Goal: Task Accomplishment & Management: Manage account settings

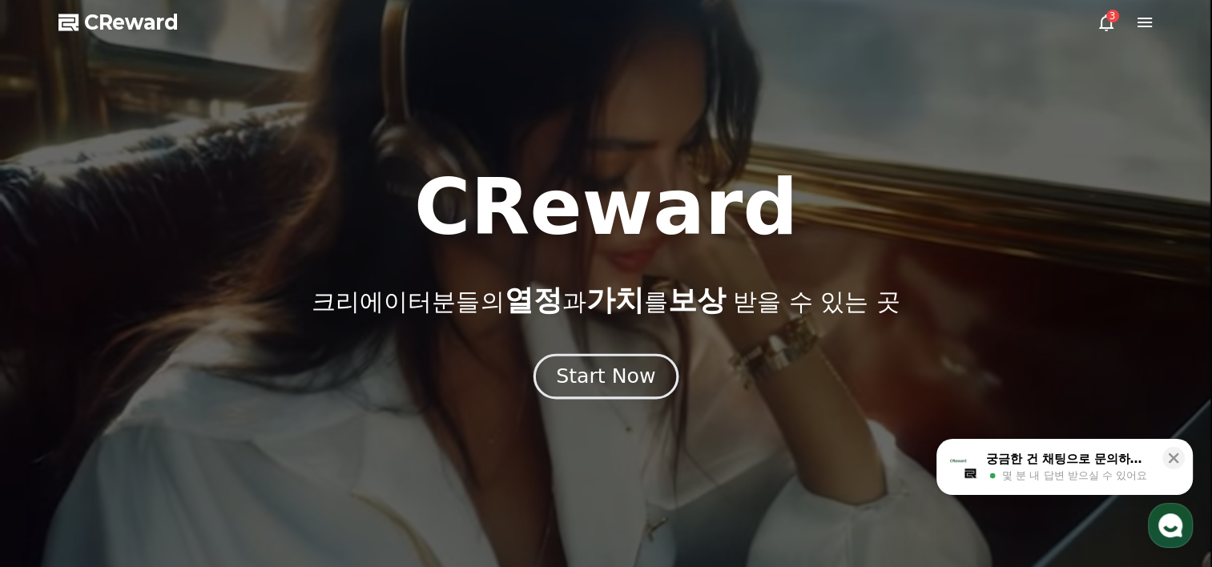
click at [640, 391] on button "Start Now" at bounding box center [605, 377] width 145 height 46
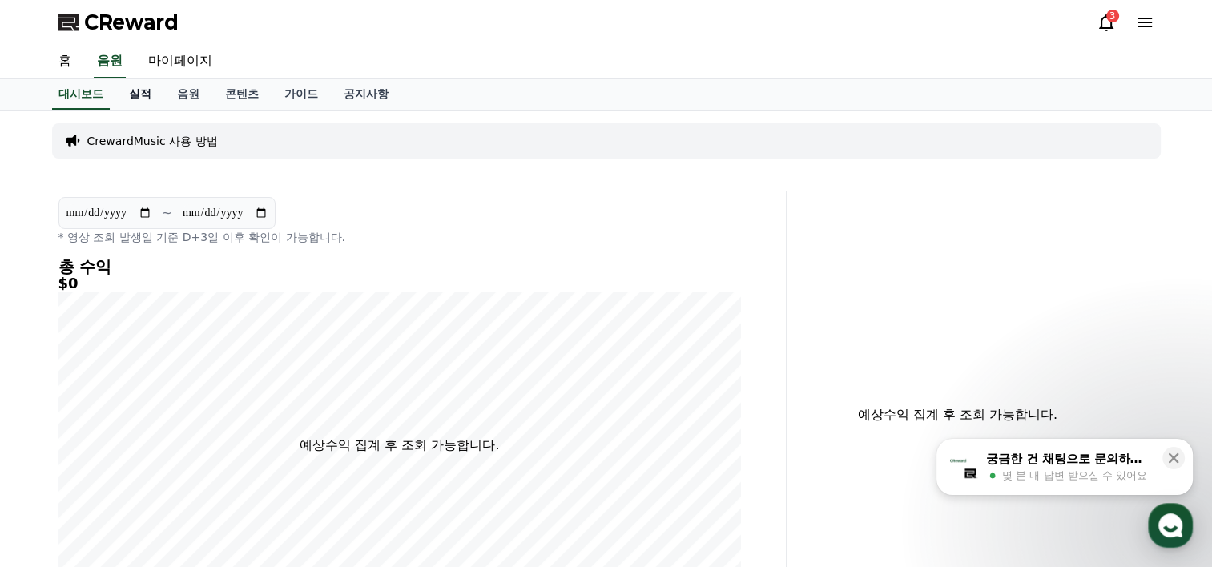
click at [155, 94] on link "실적" at bounding box center [140, 94] width 48 height 30
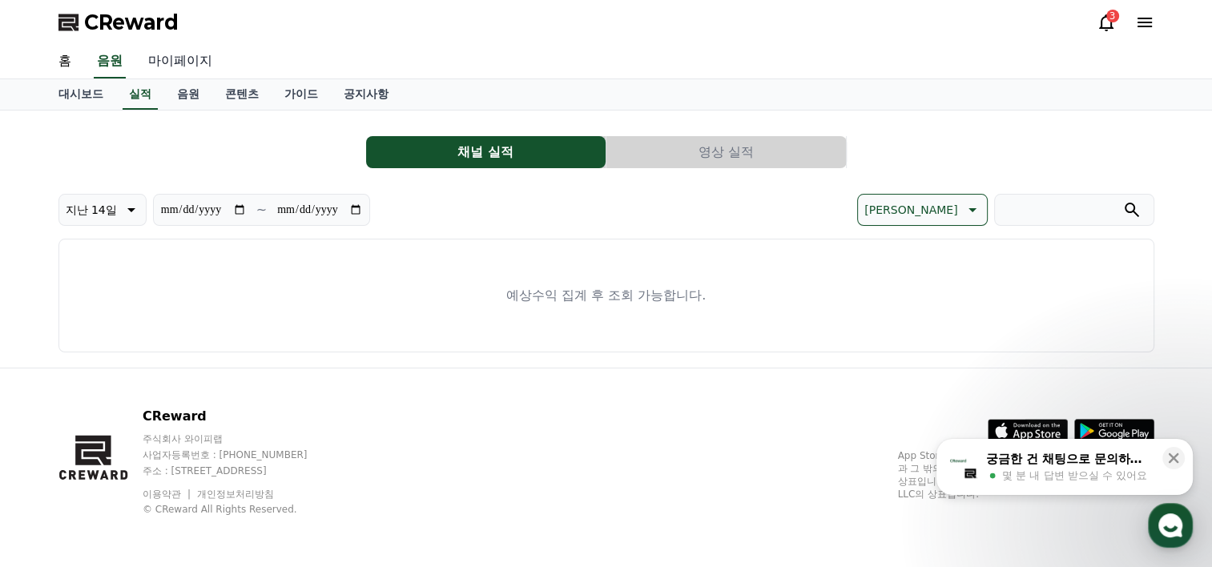
click at [167, 62] on link "마이페이지" at bounding box center [180, 62] width 90 height 34
select select "**********"
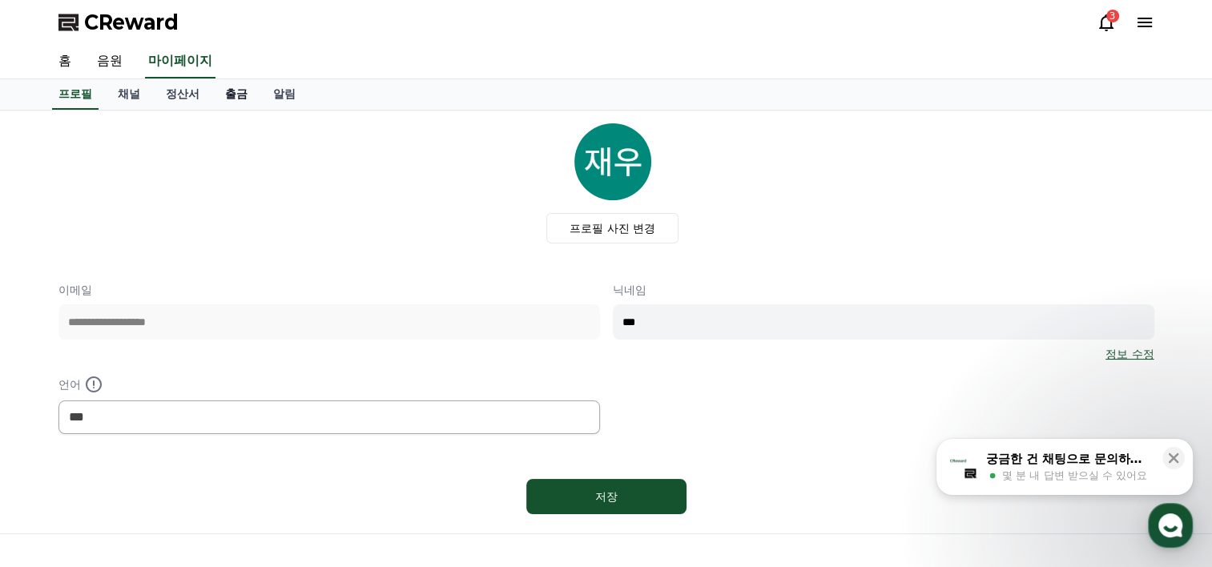
click at [239, 83] on link "출금" at bounding box center [236, 94] width 48 height 30
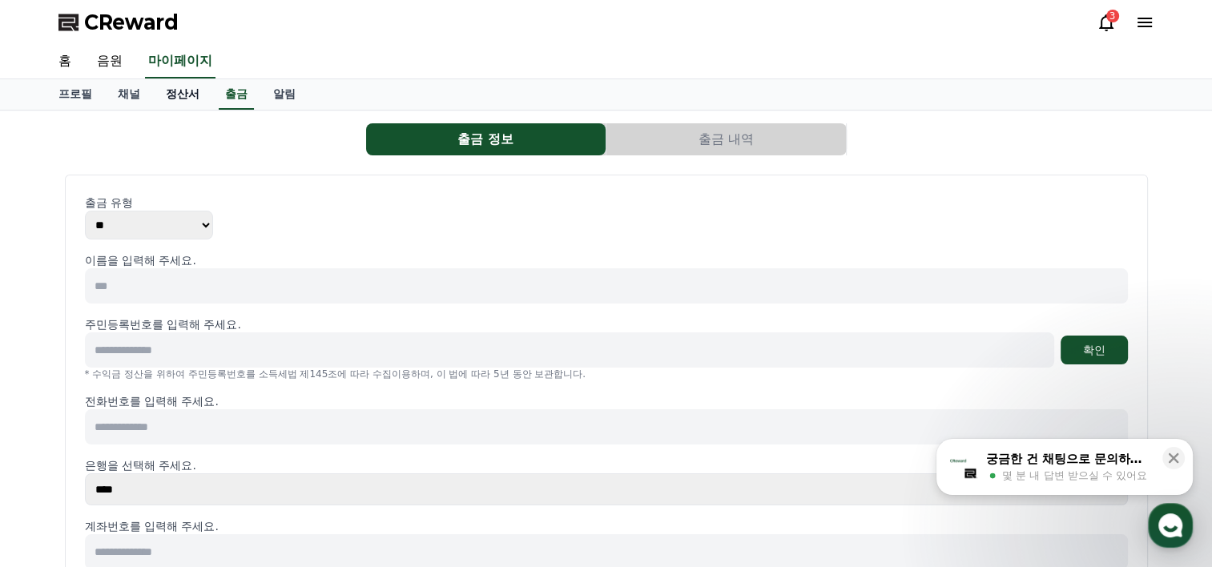
click at [189, 96] on link "정산서" at bounding box center [182, 94] width 59 height 30
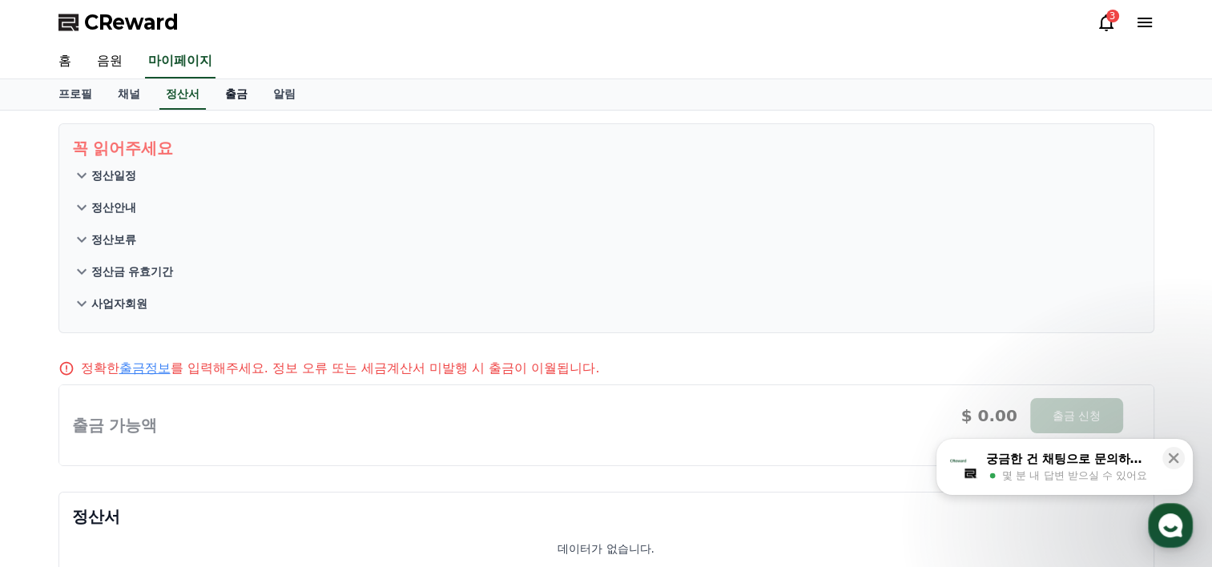
click at [223, 98] on link "출금" at bounding box center [236, 94] width 48 height 30
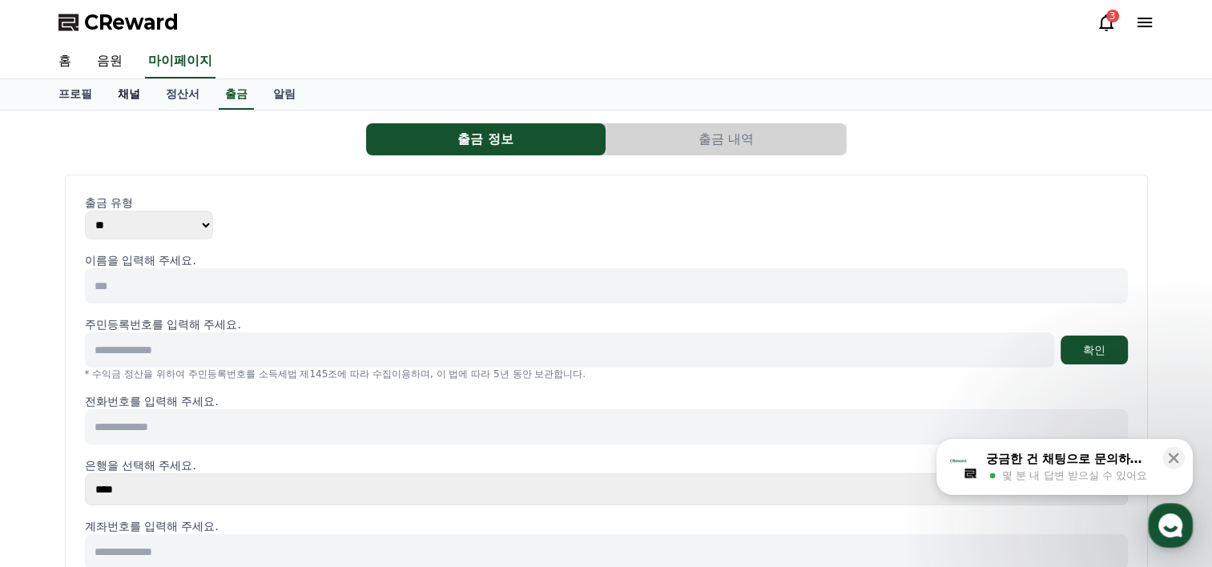
click at [128, 97] on link "채널" at bounding box center [129, 94] width 48 height 30
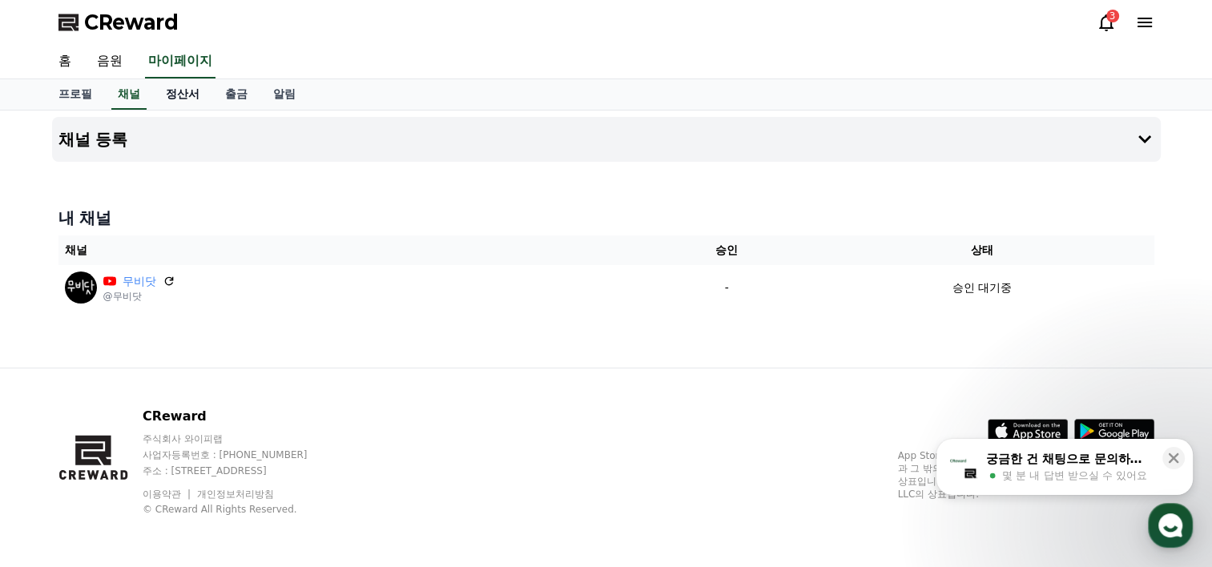
click at [162, 98] on link "정산서" at bounding box center [182, 94] width 59 height 30
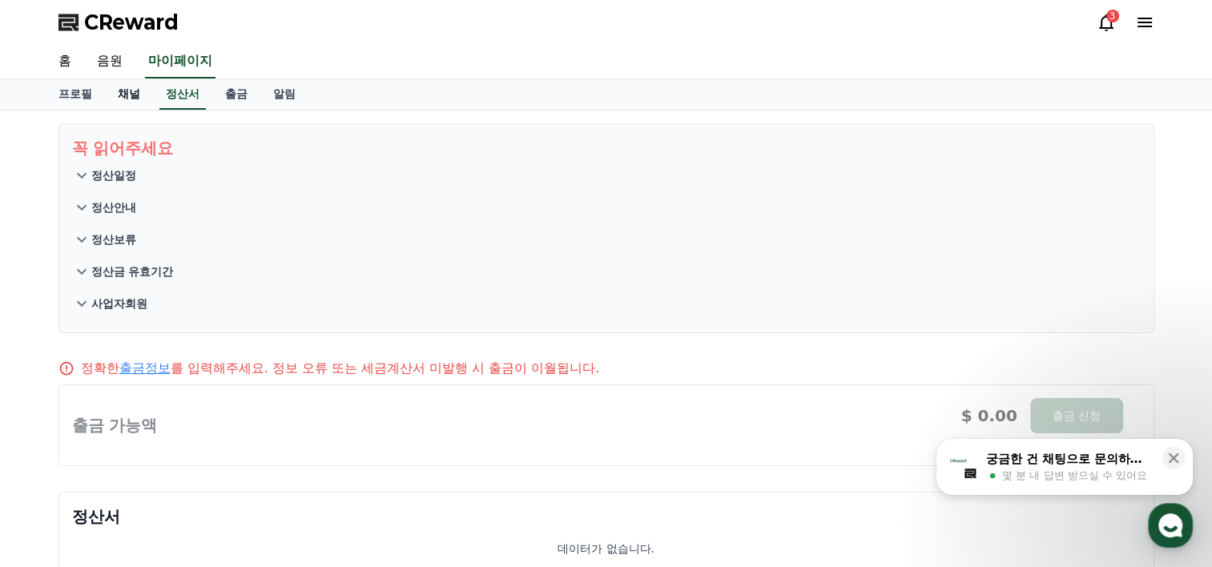
click at [131, 98] on link "채널" at bounding box center [129, 94] width 48 height 30
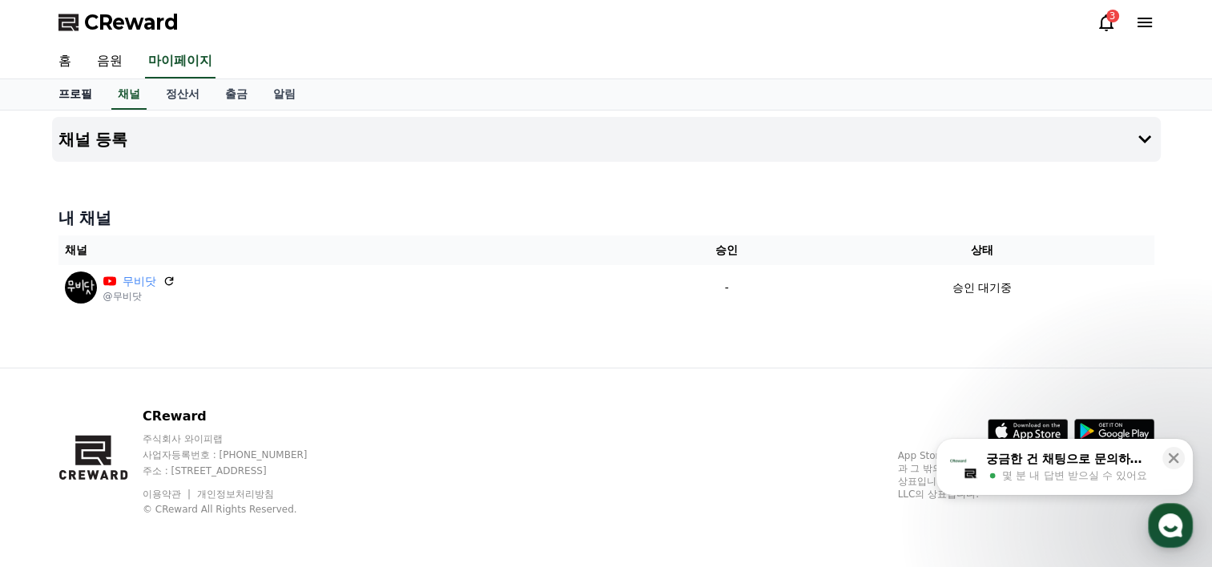
click at [90, 96] on link "프로필" at bounding box center [75, 94] width 59 height 30
select select "**********"
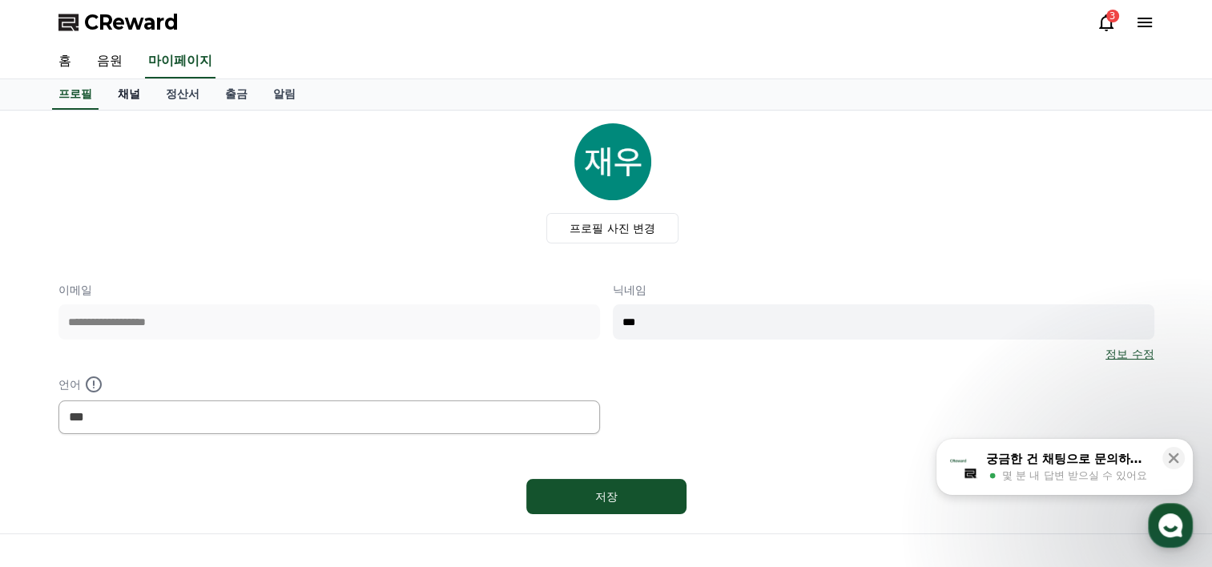
click at [143, 90] on link "채널" at bounding box center [129, 94] width 48 height 30
